Goal: Information Seeking & Learning: Check status

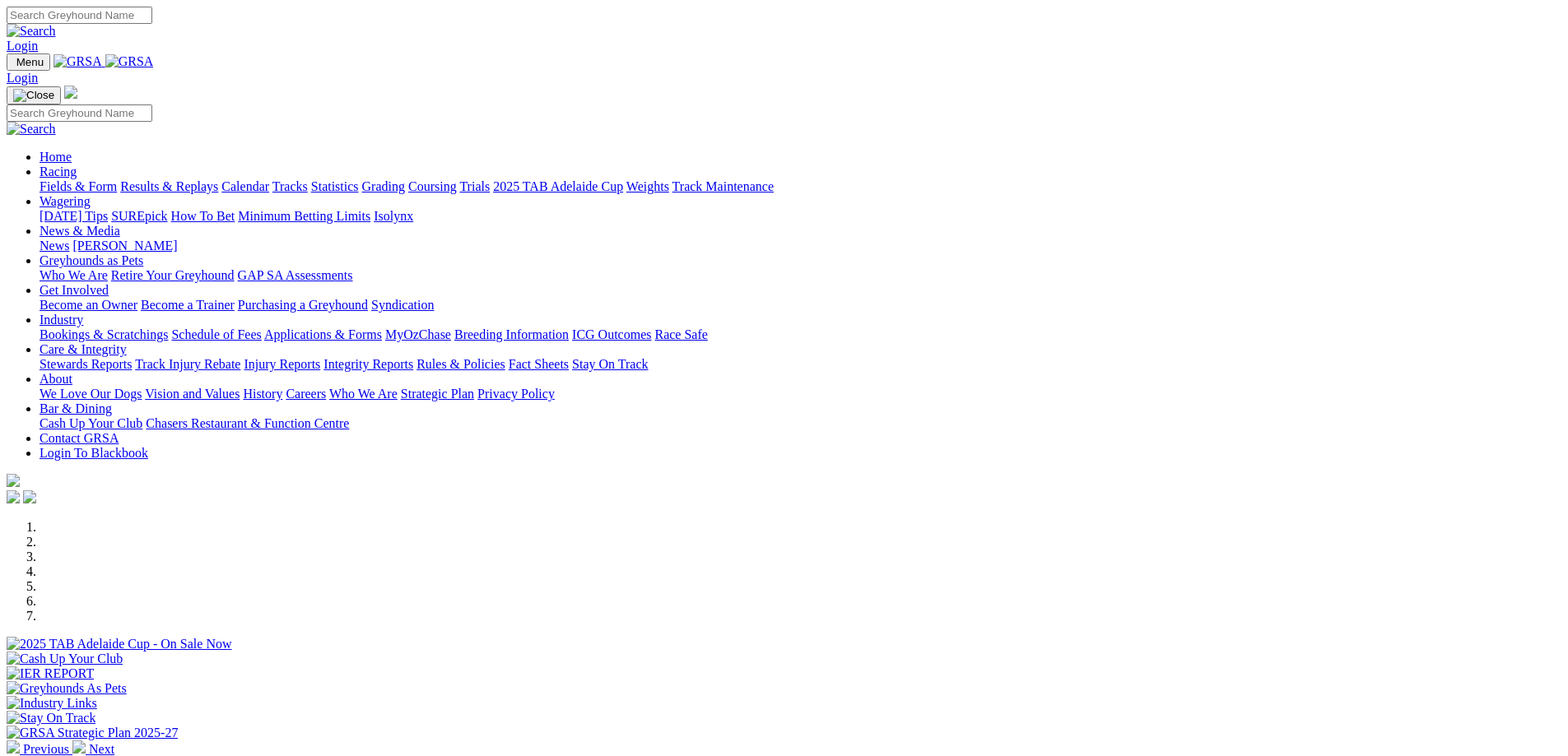
click at [77, 165] on link "Racing" at bounding box center [57, 172] width 37 height 14
click at [219, 179] on link "Results & Replays" at bounding box center [169, 186] width 98 height 14
